Goal: Task Accomplishment & Management: Use online tool/utility

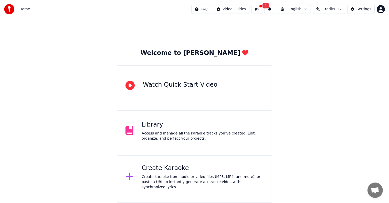
click at [168, 162] on div "Create Karaoke Create karaoke from audio or video files (MP3, MP4, and more), o…" at bounding box center [195, 177] width 156 height 43
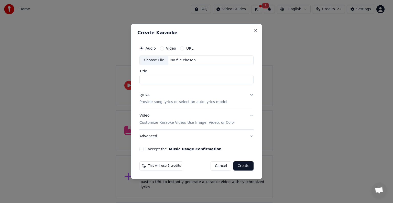
click at [168, 169] on div "This will use 5 credits" at bounding box center [161, 165] width 44 height 9
click at [159, 61] on div "Choose File" at bounding box center [154, 60] width 29 height 9
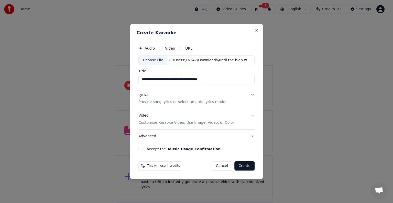
drag, startPoint x: 217, startPoint y: 79, endPoint x: 123, endPoint y: 74, distance: 94.0
click at [123, 74] on body "**********" at bounding box center [194, 123] width 389 height 246
type input "**********"
click at [252, 95] on button "Lyrics Provide song lyrics or select an auto lyrics model" at bounding box center [196, 98] width 116 height 20
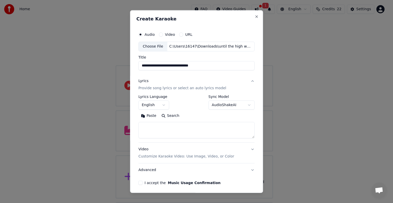
click at [163, 127] on textarea at bounding box center [196, 130] width 116 height 16
paste textarea "**********"
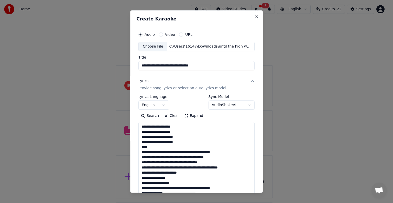
scroll to position [221, 0]
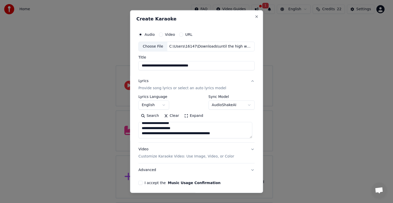
type textarea "**********"
click at [141, 184] on button "I accept the Music Usage Confirmation" at bounding box center [140, 183] width 4 height 4
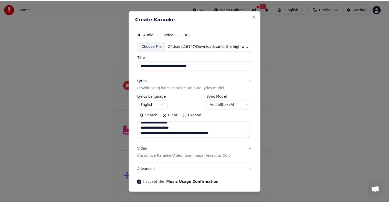
scroll to position [20, 0]
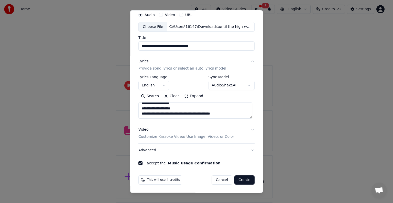
click at [241, 180] on button "Create" at bounding box center [244, 180] width 20 height 9
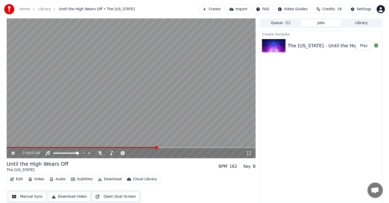
click at [13, 154] on icon at bounding box center [13, 153] width 3 height 3
click at [15, 180] on button "Edit" at bounding box center [16, 179] width 17 height 7
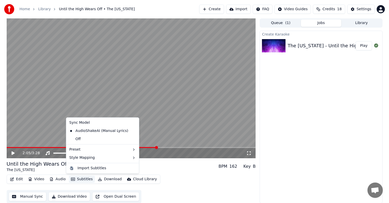
click at [77, 180] on button "Subtitles" at bounding box center [82, 179] width 26 height 7
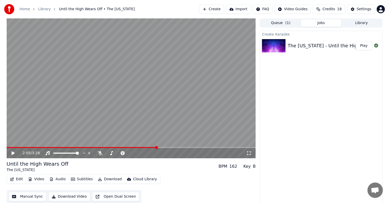
click at [77, 180] on button "Subtitles" at bounding box center [82, 179] width 26 height 7
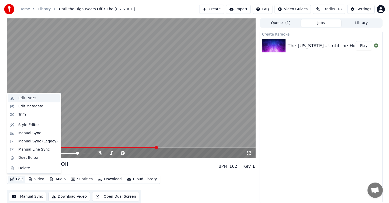
click at [30, 101] on div "Edit Lyrics" at bounding box center [34, 98] width 52 height 8
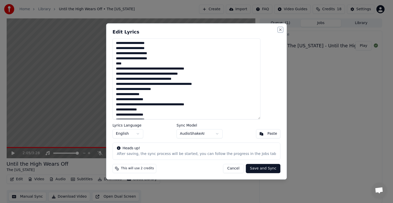
click at [278, 29] on button "Close" at bounding box center [280, 30] width 4 height 4
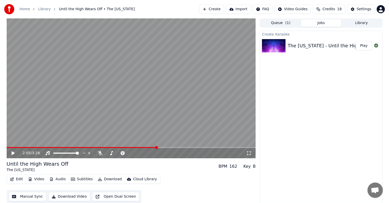
click at [18, 179] on button "Edit" at bounding box center [16, 179] width 17 height 7
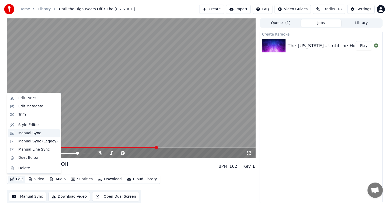
click at [30, 133] on div "Manual Sync" at bounding box center [29, 133] width 23 height 5
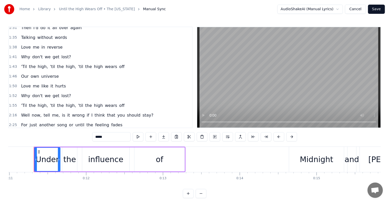
scroll to position [238, 0]
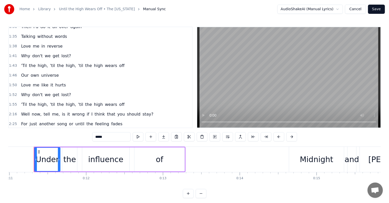
click at [104, 104] on span "wears" at bounding box center [110, 105] width 13 height 6
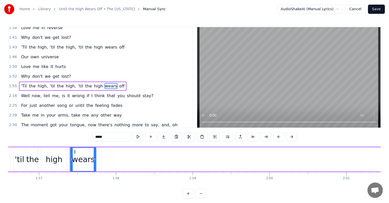
scroll to position [0, 8986]
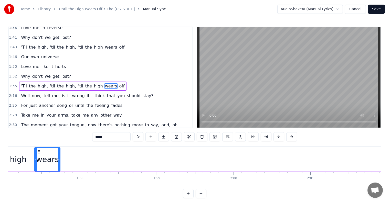
click at [118, 87] on span "off" at bounding box center [121, 86] width 6 height 6
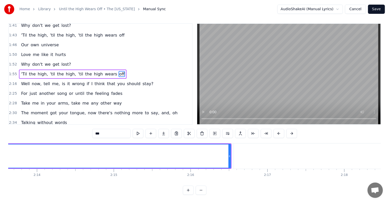
scroll to position [0, 10240]
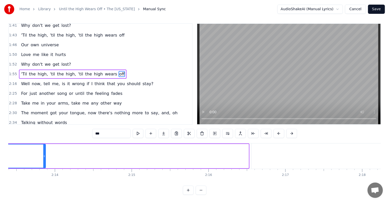
drag, startPoint x: 248, startPoint y: 150, endPoint x: 45, endPoint y: 167, distance: 203.6
click at [45, 167] on div "Under the influence of Midnight and [PERSON_NAME] Let's keep the needle on Unti…" at bounding box center [194, 162] width 372 height 38
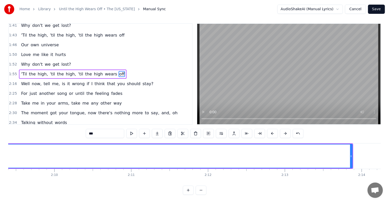
scroll to position [0, 9942]
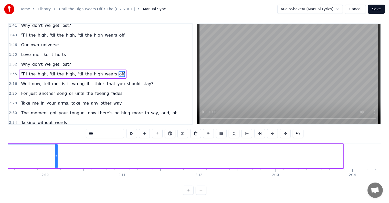
drag, startPoint x: 342, startPoint y: 150, endPoint x: 55, endPoint y: 160, distance: 287.8
click at [55, 160] on div at bounding box center [56, 156] width 2 height 23
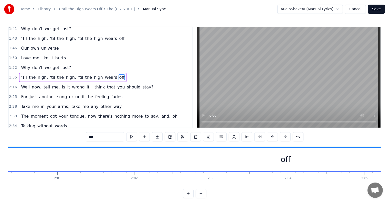
scroll to position [0, 9663]
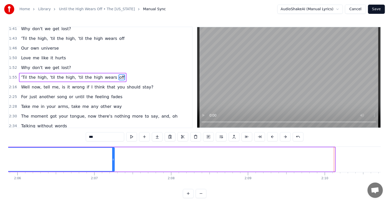
drag, startPoint x: 334, startPoint y: 160, endPoint x: 107, endPoint y: 176, distance: 228.0
click at [107, 176] on div "Under the influence of Midnight and [PERSON_NAME] Let's keep the needle on Unti…" at bounding box center [194, 166] width 372 height 38
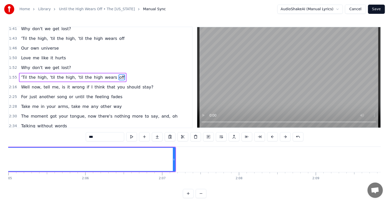
scroll to position [0, 9591]
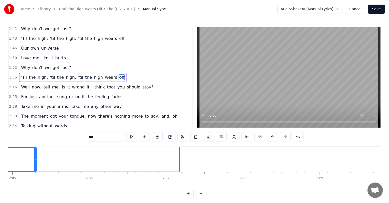
drag, startPoint x: 178, startPoint y: 159, endPoint x: 36, endPoint y: 167, distance: 142.5
click at [36, 167] on div at bounding box center [35, 159] width 2 height 23
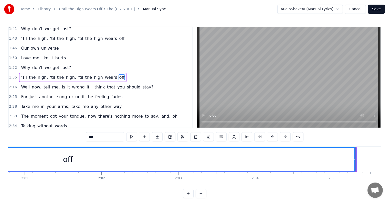
scroll to position [0, 9264]
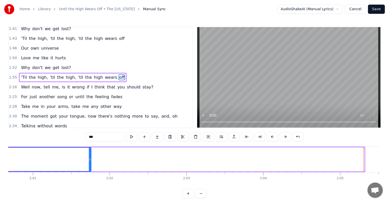
drag, startPoint x: 364, startPoint y: 155, endPoint x: 88, endPoint y: 181, distance: 276.8
click at [88, 181] on div "Under the influence of Midnight and [PERSON_NAME] Let's keep the needle on Unti…" at bounding box center [194, 166] width 372 height 38
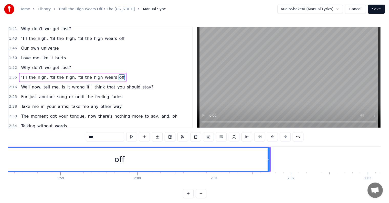
scroll to position [0, 9069]
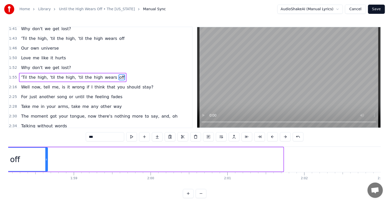
drag, startPoint x: 282, startPoint y: 158, endPoint x: 46, endPoint y: 140, distance: 236.1
click at [46, 140] on div "0:11 Under the influence of 0:14 Midnight and [PERSON_NAME] 0:16 Let's keep the…" at bounding box center [194, 113] width 372 height 172
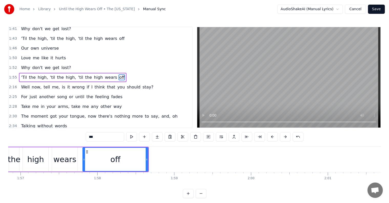
scroll to position [0, 8957]
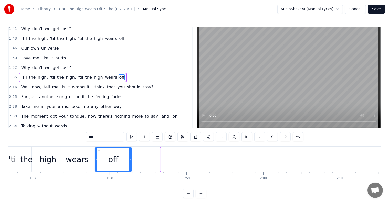
drag, startPoint x: 159, startPoint y: 157, endPoint x: 130, endPoint y: 161, distance: 28.9
click at [130, 161] on div at bounding box center [130, 159] width 2 height 23
click at [23, 78] on span "'Til" at bounding box center [23, 77] width 7 height 6
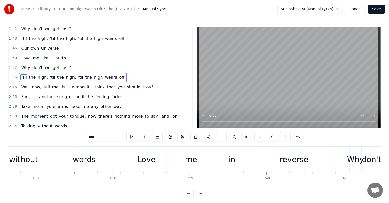
scroll to position [0, 7229]
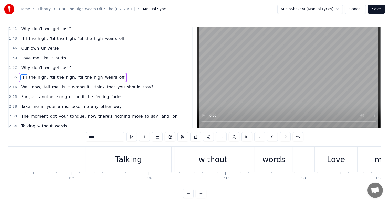
click at [21, 89] on span "Well" at bounding box center [25, 87] width 10 height 6
type input "****"
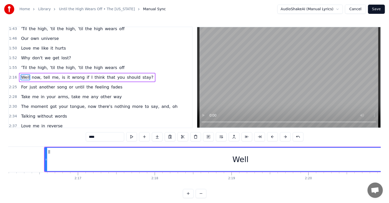
scroll to position [0, 10276]
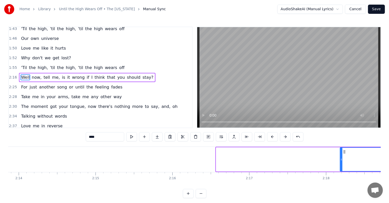
drag, startPoint x: 216, startPoint y: 159, endPoint x: 340, endPoint y: 156, distance: 123.9
click at [340, 156] on div at bounding box center [341, 159] width 2 height 23
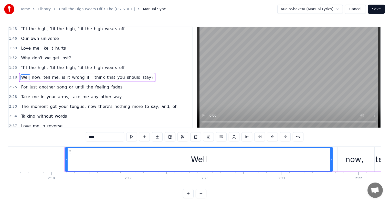
scroll to position [0, 10550]
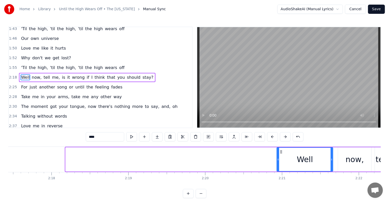
drag, startPoint x: 66, startPoint y: 159, endPoint x: 277, endPoint y: 167, distance: 211.3
click at [277, 167] on div at bounding box center [278, 159] width 2 height 23
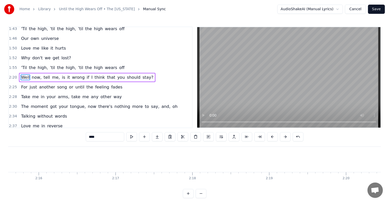
scroll to position [0, 10365]
click at [298, 96] on video at bounding box center [288, 77] width 183 height 101
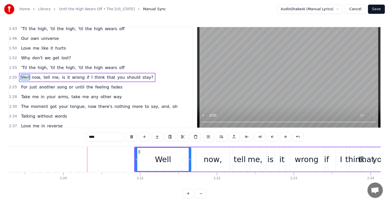
scroll to position [0, 10694]
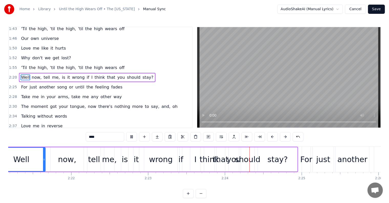
drag, startPoint x: 132, startPoint y: 158, endPoint x: 139, endPoint y: 158, distance: 7.2
click at [140, 158] on div "Well now, tell me, is it wrong if I think that you should stay?" at bounding box center [142, 159] width 309 height 25
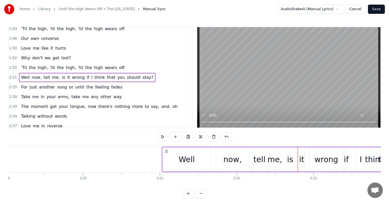
scroll to position [0, 10654]
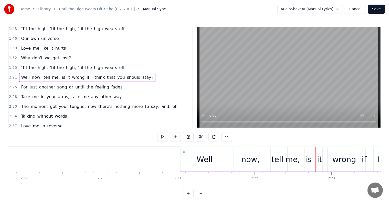
click at [181, 163] on div "Well" at bounding box center [204, 159] width 48 height 24
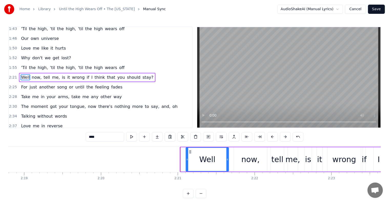
drag, startPoint x: 182, startPoint y: 159, endPoint x: 187, endPoint y: 159, distance: 5.4
click at [187, 159] on circle at bounding box center [187, 159] width 0 height 0
drag, startPoint x: 187, startPoint y: 159, endPoint x: 190, endPoint y: 159, distance: 3.1
click at [190, 159] on icon at bounding box center [190, 160] width 2 height 4
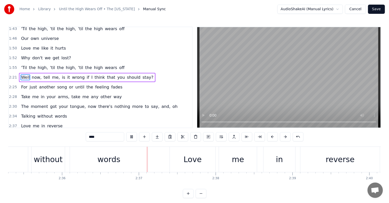
scroll to position [0, 12000]
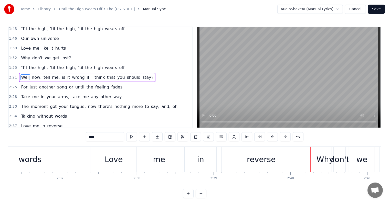
click at [375, 10] on button "Save" at bounding box center [376, 9] width 17 height 9
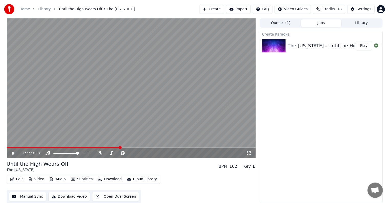
click at [120, 148] on span at bounding box center [63, 147] width 113 height 1
click at [161, 146] on span at bounding box center [161, 147] width 3 height 3
click at [170, 146] on span at bounding box center [169, 147] width 3 height 3
click at [193, 147] on span at bounding box center [192, 147] width 3 height 3
click at [184, 148] on span at bounding box center [183, 147] width 3 height 3
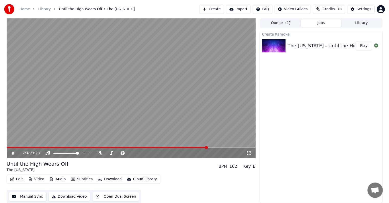
click at [13, 153] on icon at bounding box center [17, 153] width 12 height 4
click at [64, 195] on button "Download Video" at bounding box center [69, 196] width 42 height 9
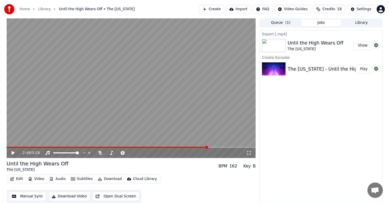
click at [11, 153] on icon at bounding box center [17, 153] width 12 height 4
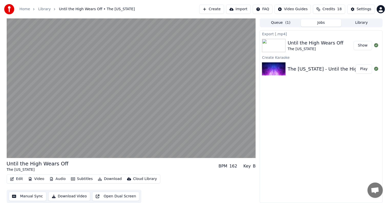
click at [20, 178] on button "Edit" at bounding box center [16, 179] width 17 height 7
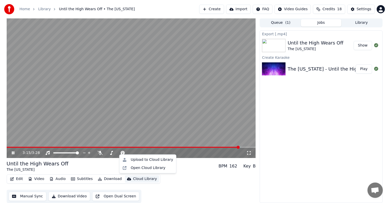
click at [12, 152] on icon at bounding box center [13, 152] width 3 height 3
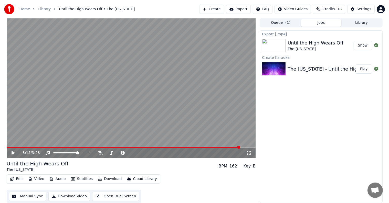
click at [16, 181] on button "Edit" at bounding box center [16, 179] width 17 height 7
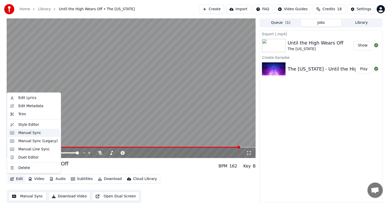
click at [32, 135] on div "Manual Sync" at bounding box center [29, 132] width 23 height 5
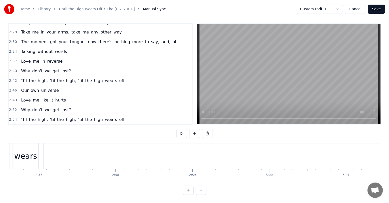
scroll to position [0, 13575]
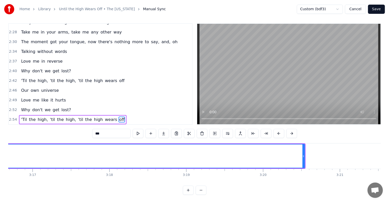
scroll to position [0, 15170]
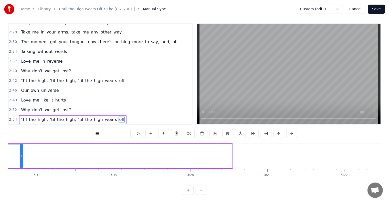
drag, startPoint x: 231, startPoint y: 153, endPoint x: 21, endPoint y: 154, distance: 210.1
click at [21, 154] on div at bounding box center [21, 156] width 2 height 23
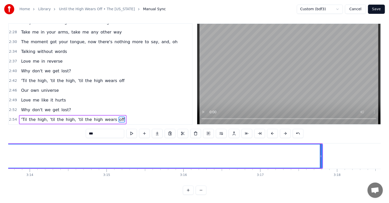
scroll to position [0, 14870]
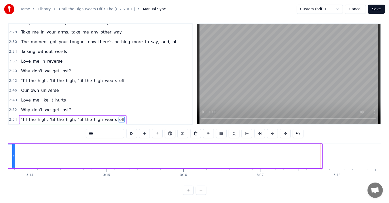
drag, startPoint x: 321, startPoint y: 150, endPoint x: 14, endPoint y: 166, distance: 307.7
click at [14, 166] on div "Under the influence of Midnight and [PERSON_NAME] Let's keep the needle on Unti…" at bounding box center [194, 162] width 372 height 38
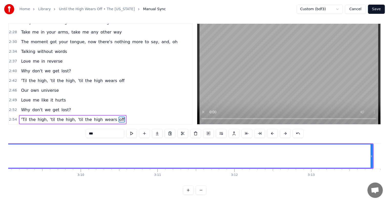
scroll to position [0, 14522]
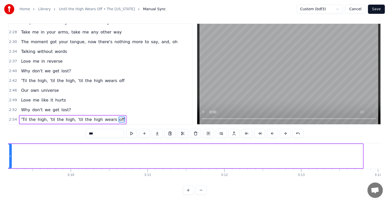
drag, startPoint x: 362, startPoint y: 151, endPoint x: 11, endPoint y: 165, distance: 351.3
click at [11, 165] on div "Under the influence of Midnight and [PERSON_NAME] Let's keep the needle on Unti…" at bounding box center [194, 162] width 372 height 38
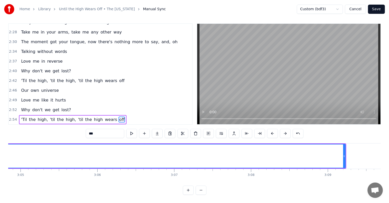
scroll to position [0, 14174]
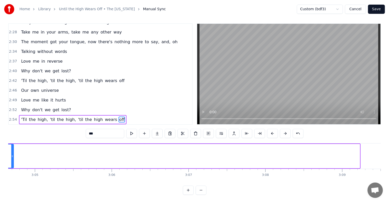
drag, startPoint x: 359, startPoint y: 149, endPoint x: 14, endPoint y: 162, distance: 345.4
click at [13, 162] on div at bounding box center [12, 156] width 2 height 23
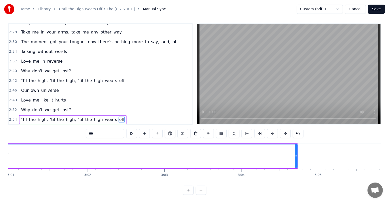
scroll to position [0, 13877]
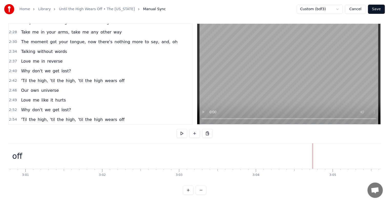
click at [309, 150] on div "off" at bounding box center [17, 156] width 588 height 25
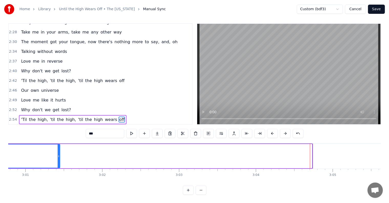
drag, startPoint x: 310, startPoint y: 152, endPoint x: 59, endPoint y: 155, distance: 251.5
click at [58, 155] on div at bounding box center [59, 156] width 2 height 23
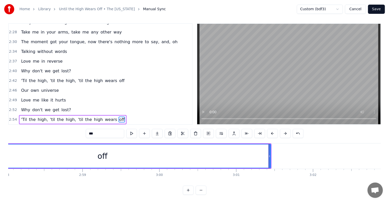
scroll to position [0, 13662]
click at [78, 117] on span "'til" at bounding box center [81, 120] width 6 height 6
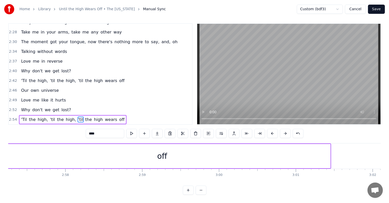
scroll to position [0, 13582]
click at [355, 149] on div "off" at bounding box center [186, 156] width 337 height 24
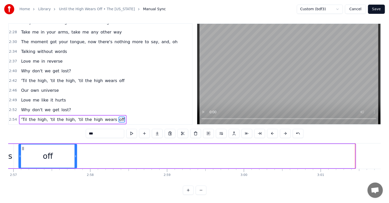
drag, startPoint x: 353, startPoint y: 151, endPoint x: 76, endPoint y: 162, distance: 277.8
click at [75, 162] on div at bounding box center [75, 156] width 2 height 23
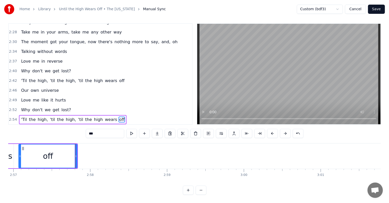
click at [49, 118] on span "'til" at bounding box center [52, 120] width 6 height 6
type input "****"
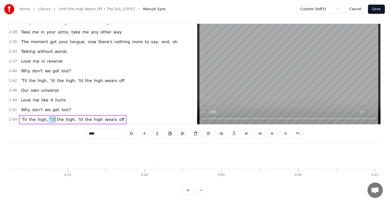
scroll to position [0, 315]
click at [381, 8] on button "Save" at bounding box center [376, 9] width 17 height 9
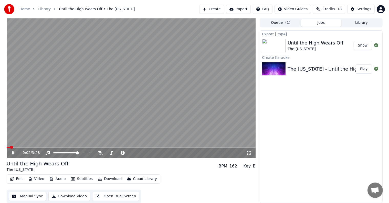
click at [12, 154] on icon at bounding box center [13, 152] width 3 height 3
click at [82, 195] on button "Download Video" at bounding box center [69, 196] width 42 height 9
